Goal: Navigation & Orientation: Find specific page/section

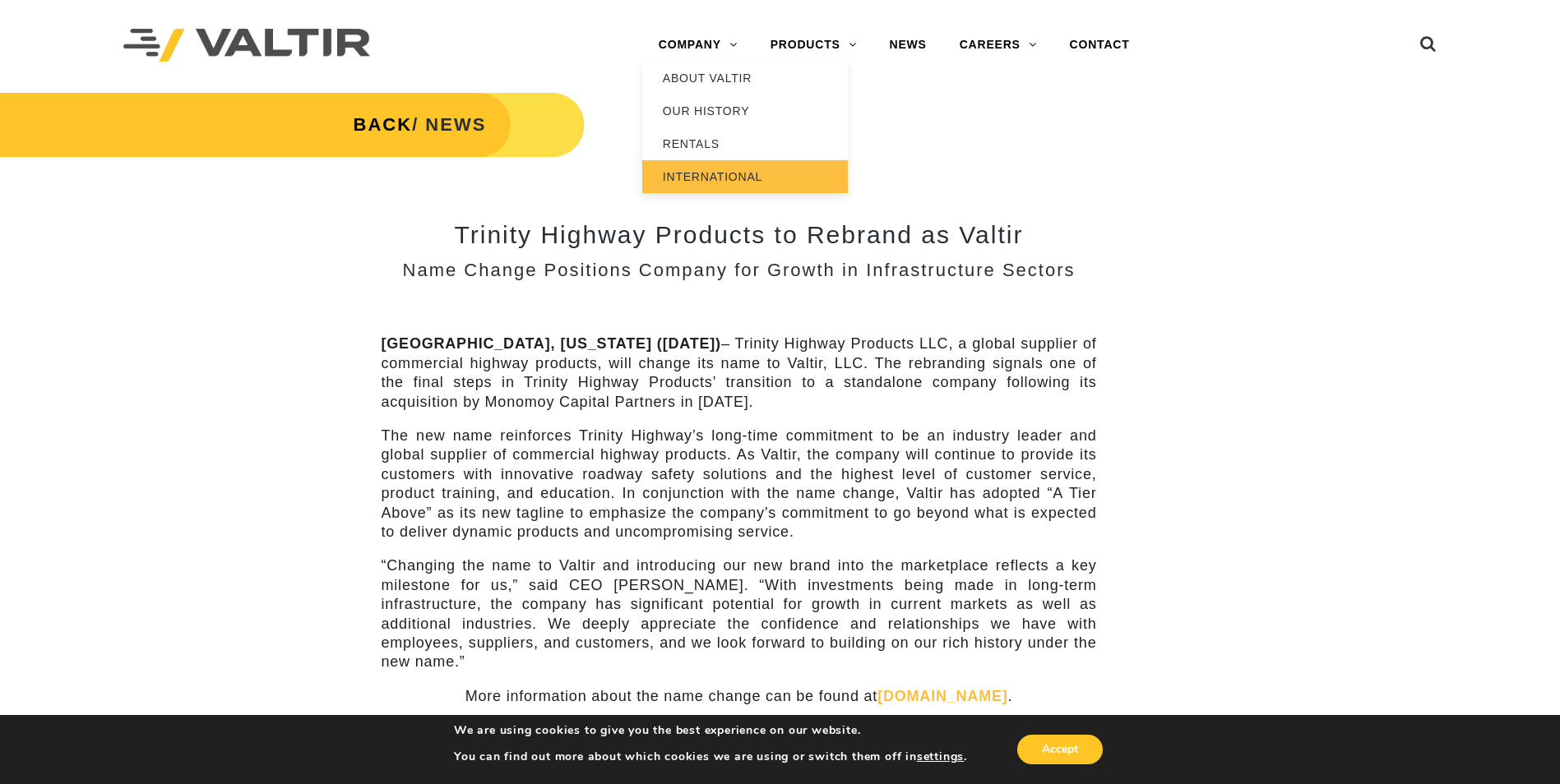
click at [694, 174] on link "INTERNATIONAL" at bounding box center [745, 176] width 206 height 33
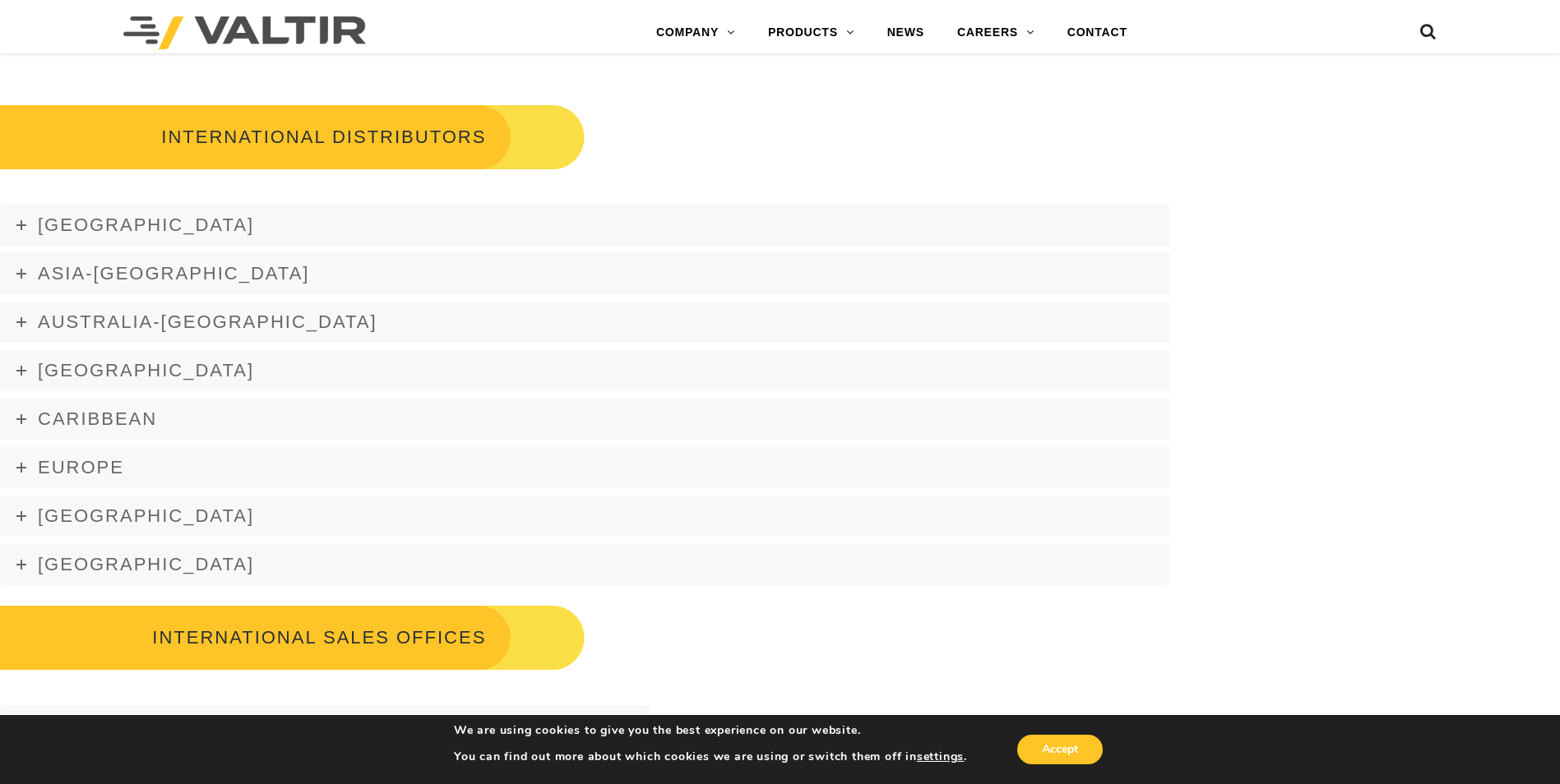
scroll to position [2219, 0]
click at [23, 515] on icon at bounding box center [21, 515] width 10 height 10
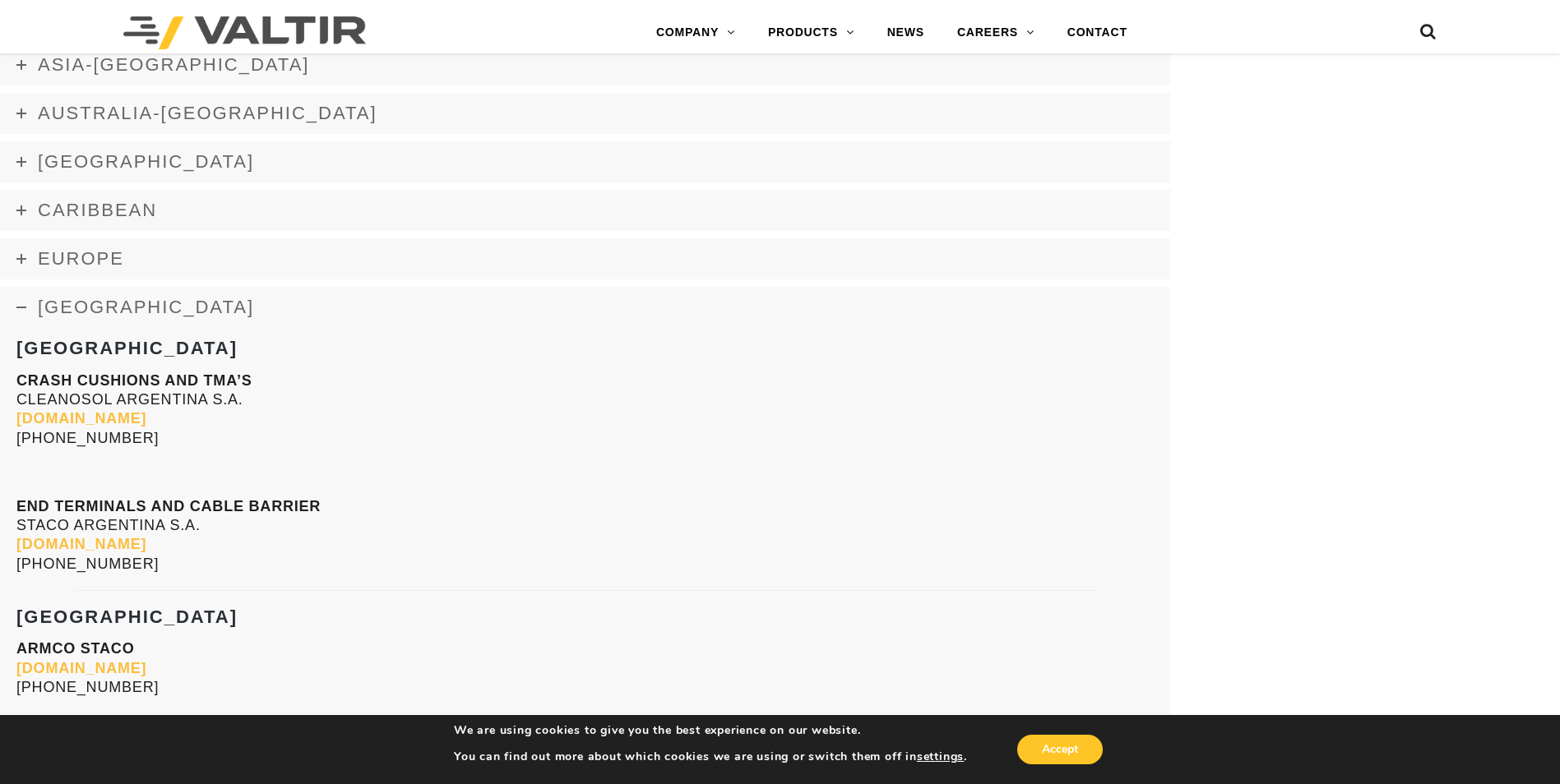
scroll to position [2466, 0]
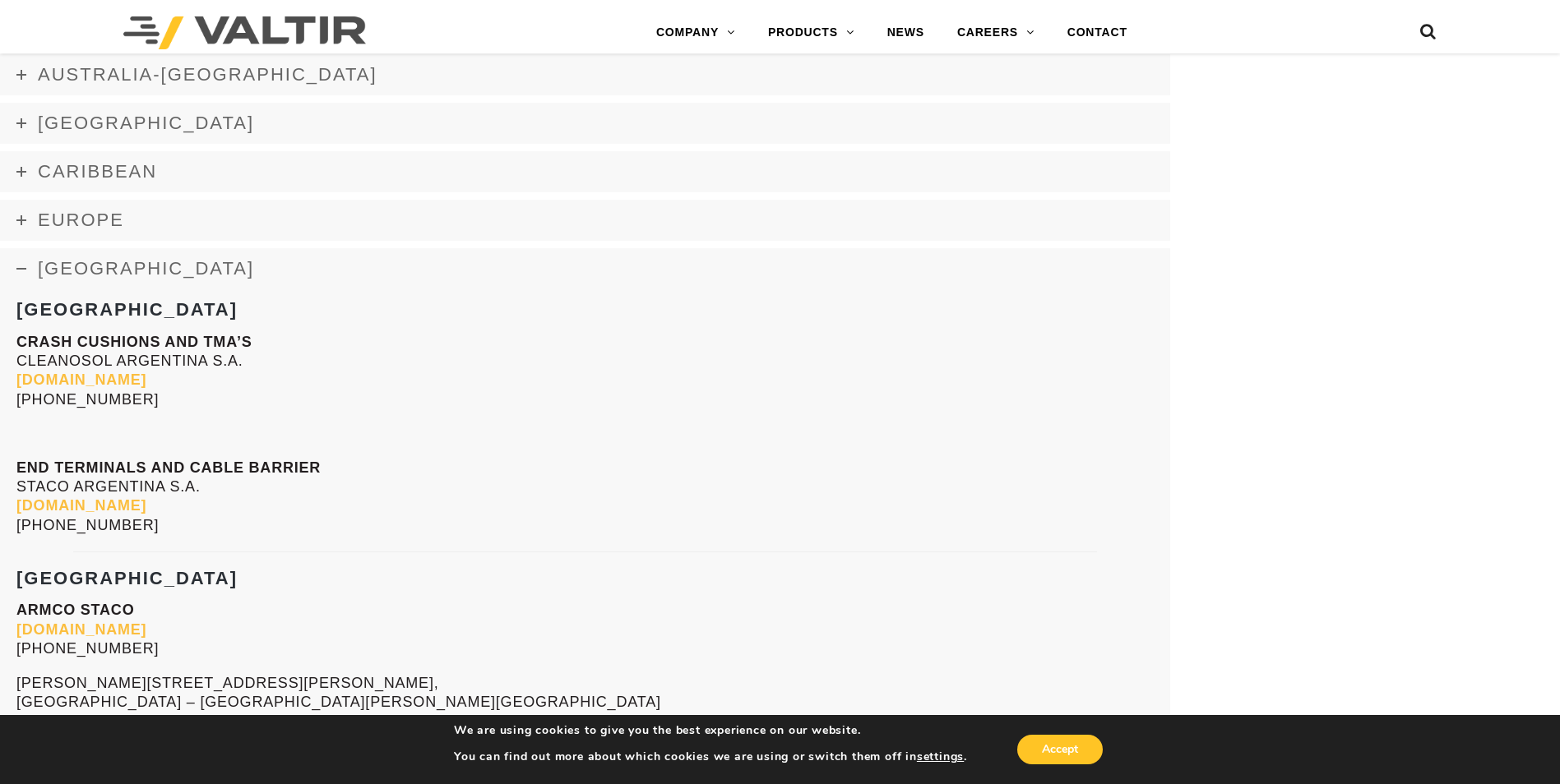
click at [31, 268] on link "Latin America" at bounding box center [585, 269] width 1170 height 41
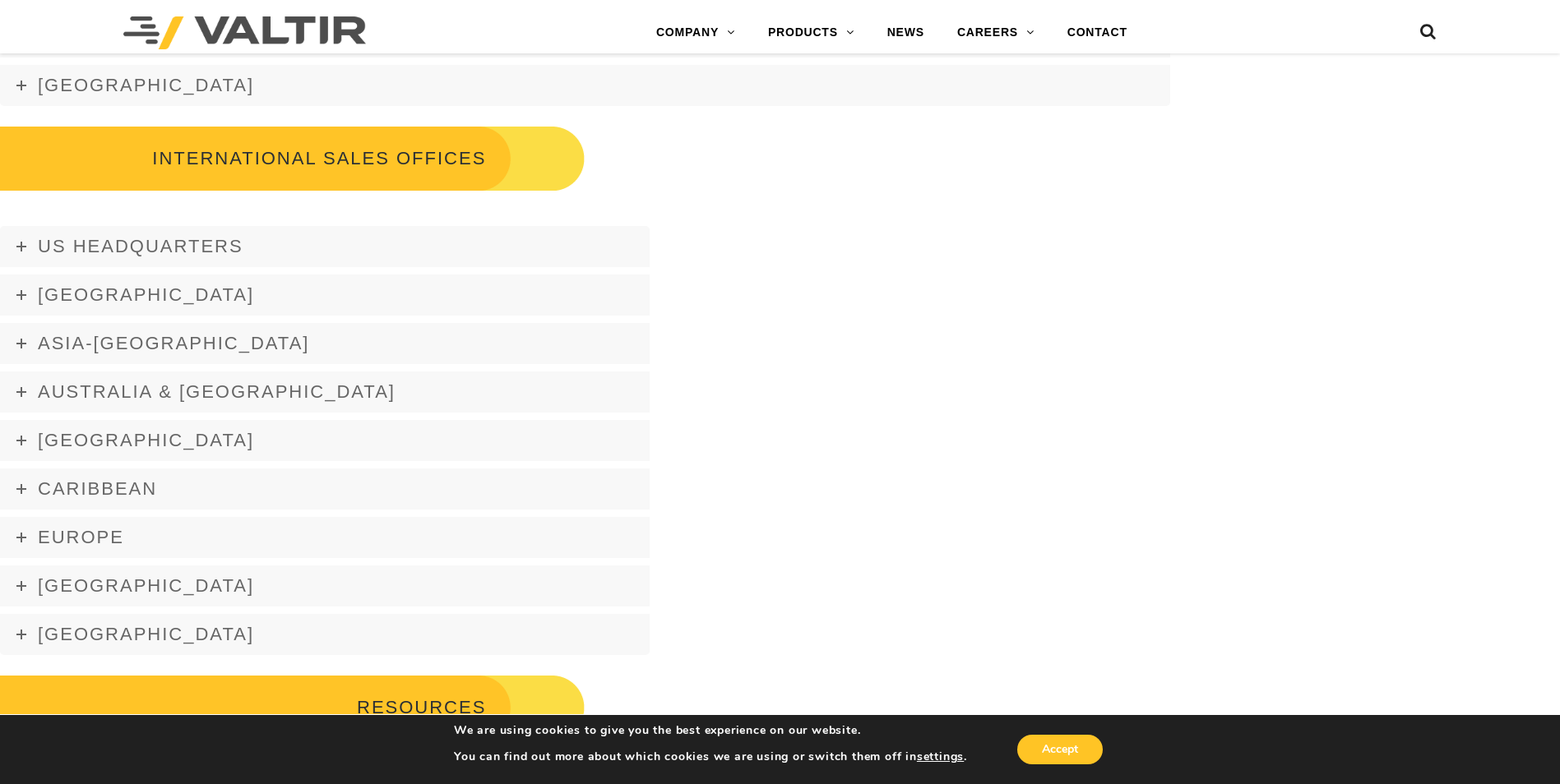
scroll to position [2712, 0]
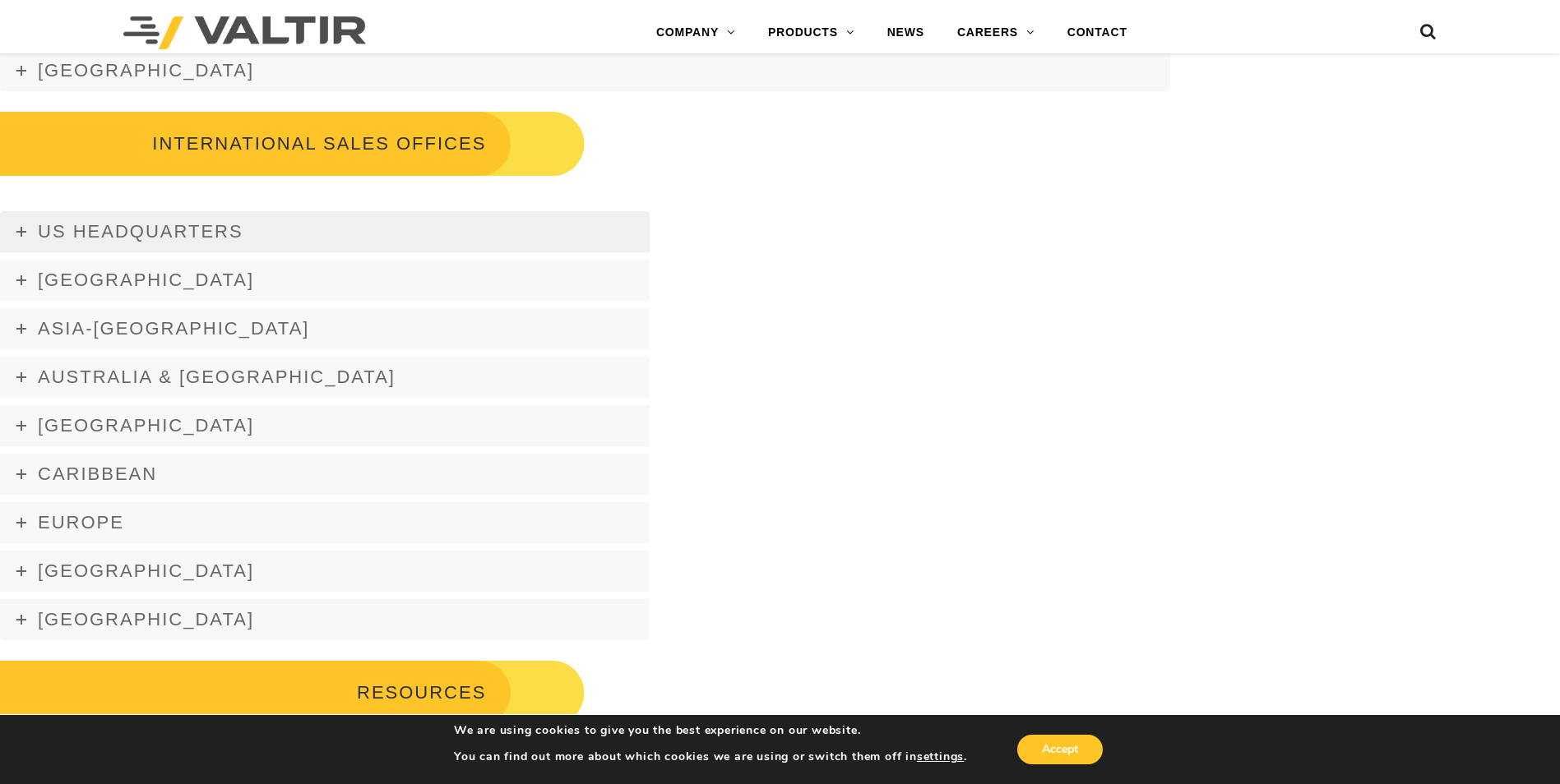
click at [89, 225] on span "US Headquarters" at bounding box center [140, 231] width 206 height 21
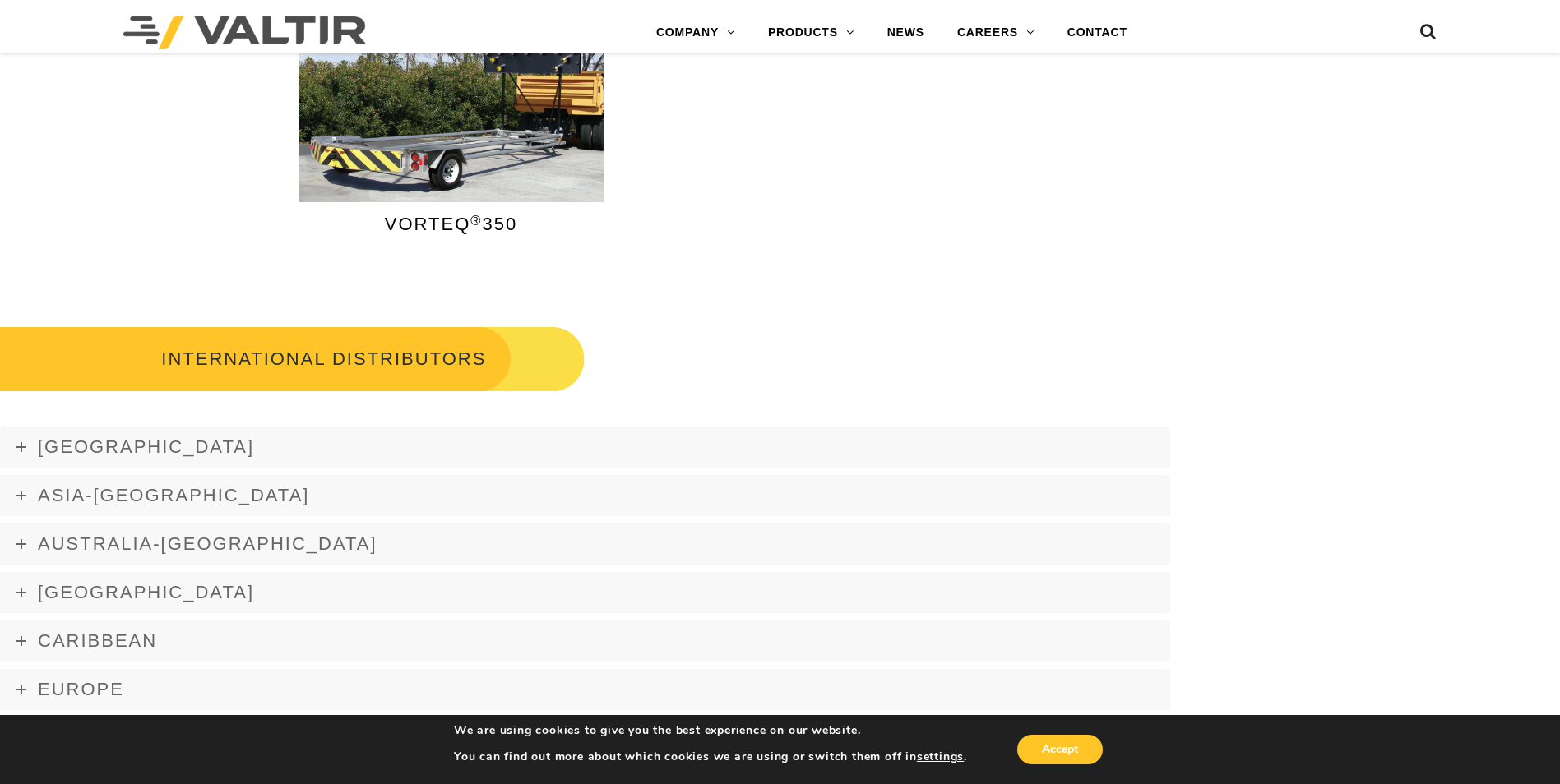
scroll to position [1703, 0]
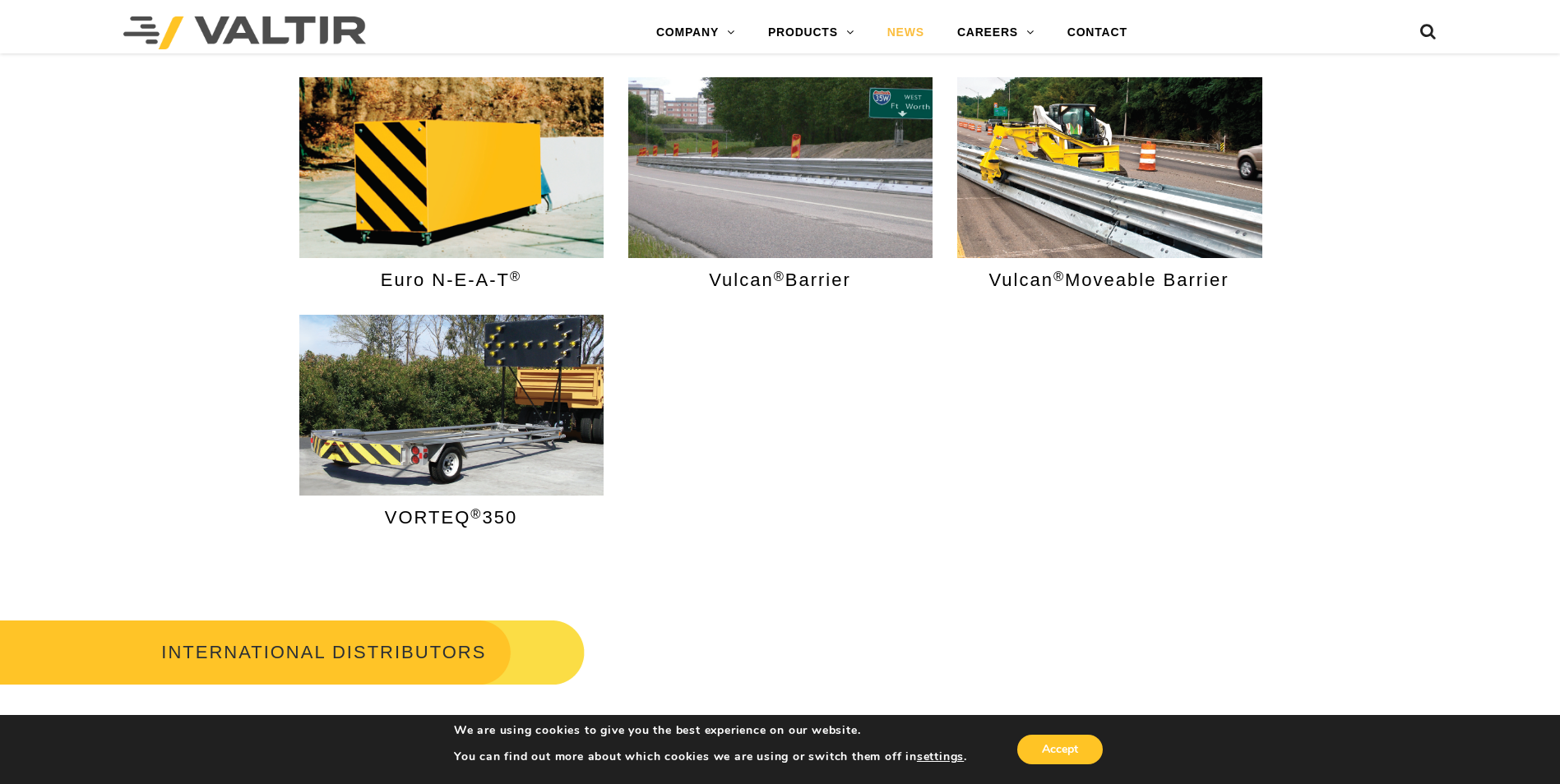
click at [902, 31] on link "NEWS" at bounding box center [906, 32] width 70 height 33
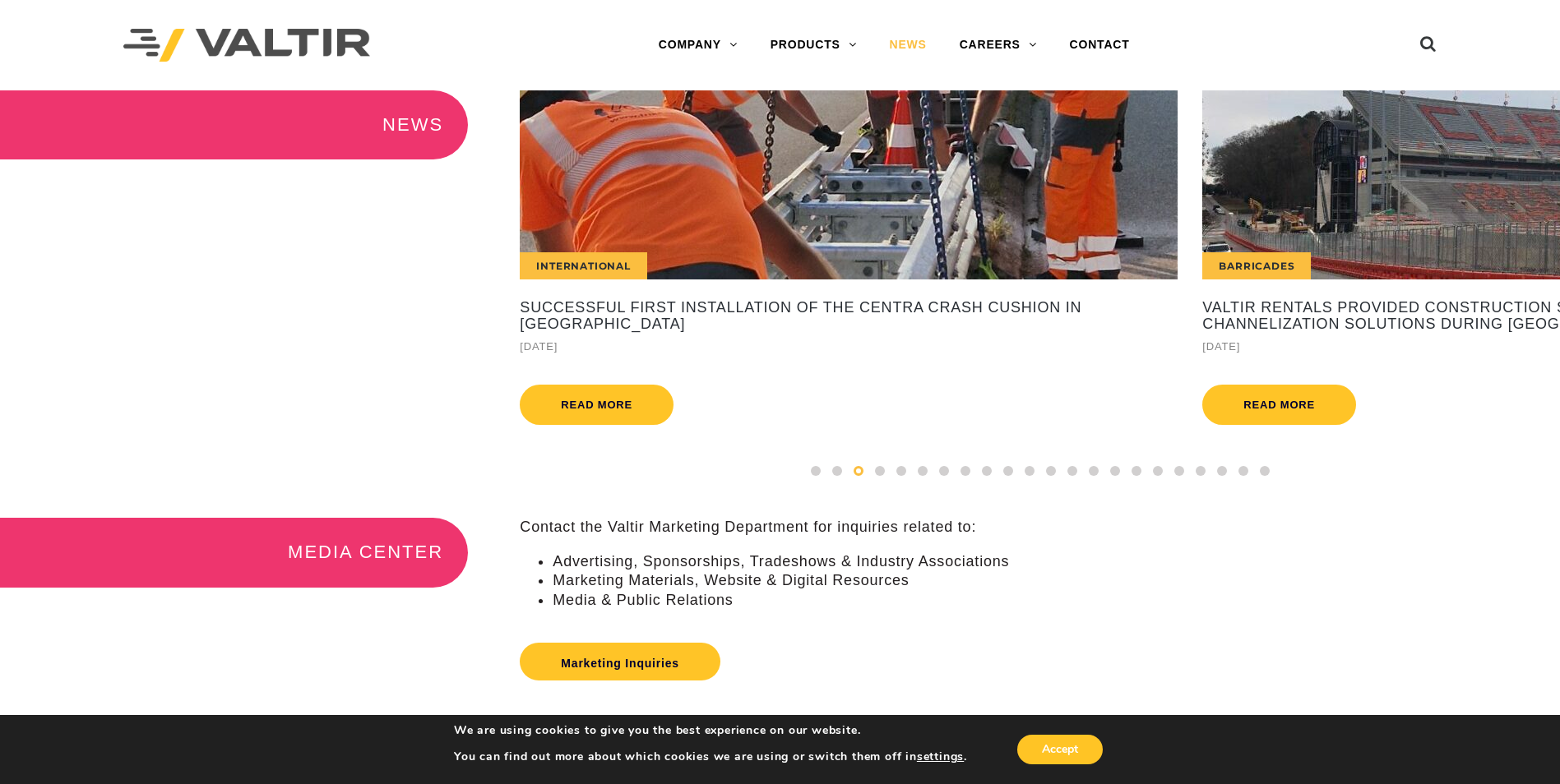
click at [493, 48] on div "Menu COMPANY ABOUT VALTIR OUR HISTORY RENTALS INTERNATIONAL PRODUCTS BARRICADES…" at bounding box center [894, 45] width 802 height 33
